Goal: Transaction & Acquisition: Register for event/course

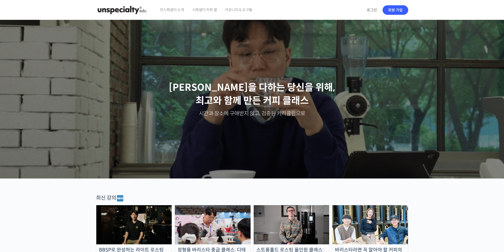
click at [202, 9] on span "스페셜티 커피 몰" at bounding box center [204, 10] width 25 height 20
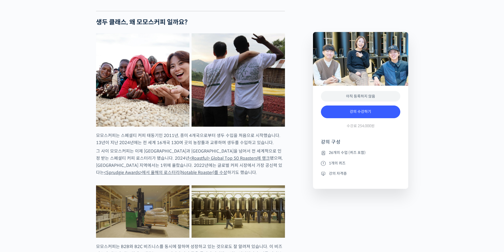
scroll to position [449, 0]
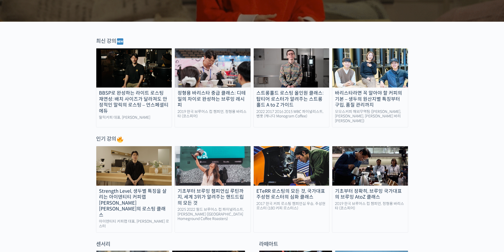
scroll to position [159, 0]
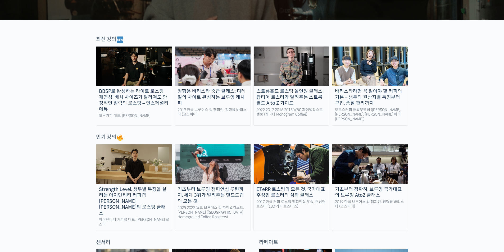
click at [146, 186] on div "Strength Level, 생두별 특징을 살리는 아이덴티티 커피랩 윤원균 대표의 로스팅 클래스" at bounding box center [134, 201] width 76 height 30
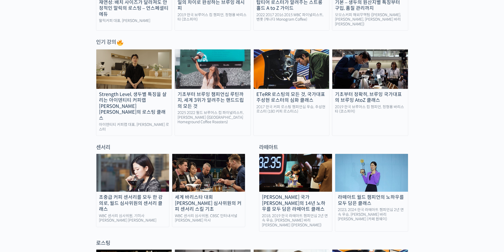
scroll to position [264, 0]
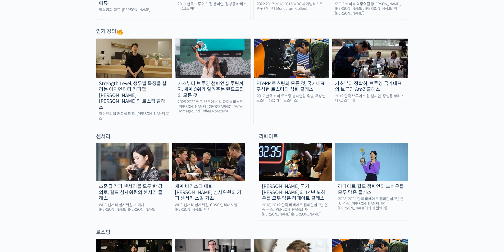
click at [153, 166] on img at bounding box center [132, 162] width 73 height 38
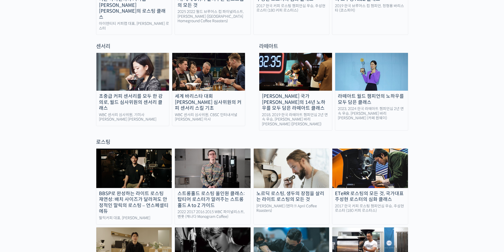
scroll to position [317, 0]
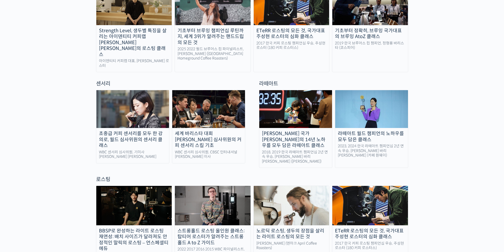
click at [104, 80] on div "센서리" at bounding box center [170, 83] width 154 height 7
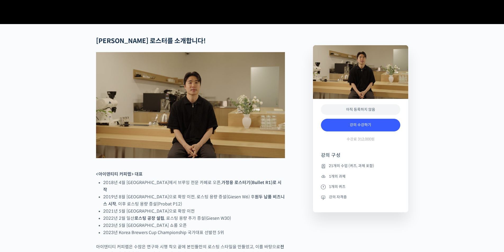
scroll to position [185, 0]
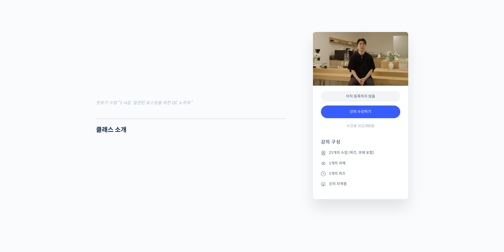
scroll to position [767, 0]
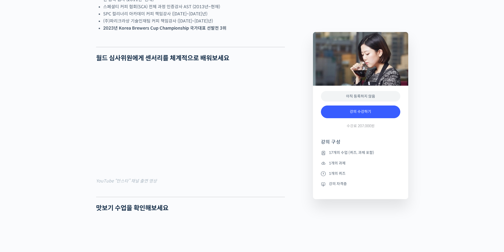
scroll to position [370, 0]
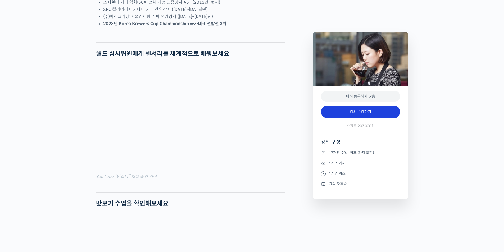
click at [376, 117] on link "강의 수강하기" at bounding box center [360, 111] width 79 height 13
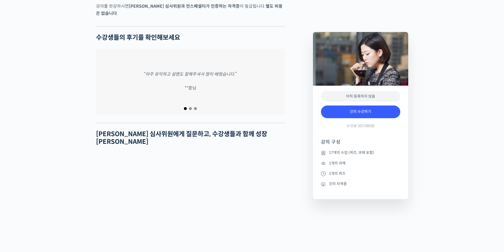
scroll to position [2247, 0]
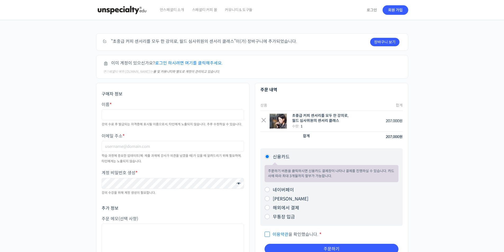
click at [454, 156] on div "주문하기 장바구니 보기 “초중급 커피 센서리를 모두 한 강의로, 월드 심사위원의 센서리 클래스”이(가) 장바구니에 추가되었습니다. 이미 계정이…" at bounding box center [252, 155] width 504 height 271
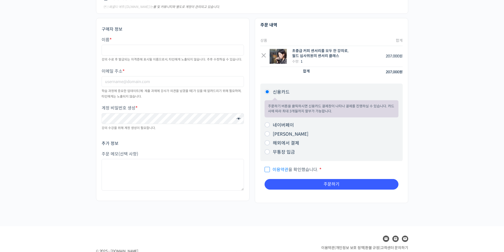
scroll to position [63, 0]
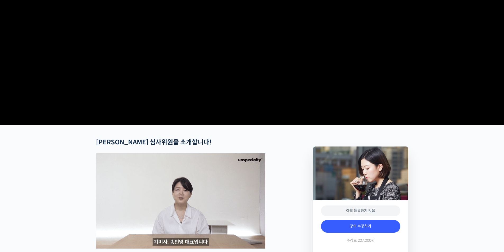
click at [238, 86] on video at bounding box center [252, 32] width 312 height 182
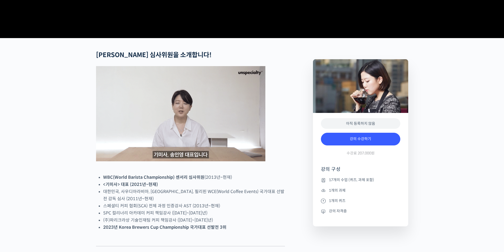
scroll to position [185, 0]
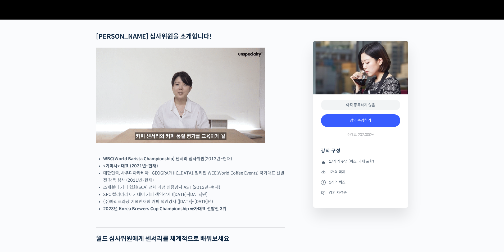
click at [319, 179] on div "아직 등록하지 않음 강의 수강하기 수강료 207,000원 강의 구성 17개의 수업 (퀴즈, 과제 포함) 1개의 과제 1개의 퀴즈 강의 자격증" at bounding box center [360, 150] width 95 height 113
